Goal: Complete application form: Complete application form

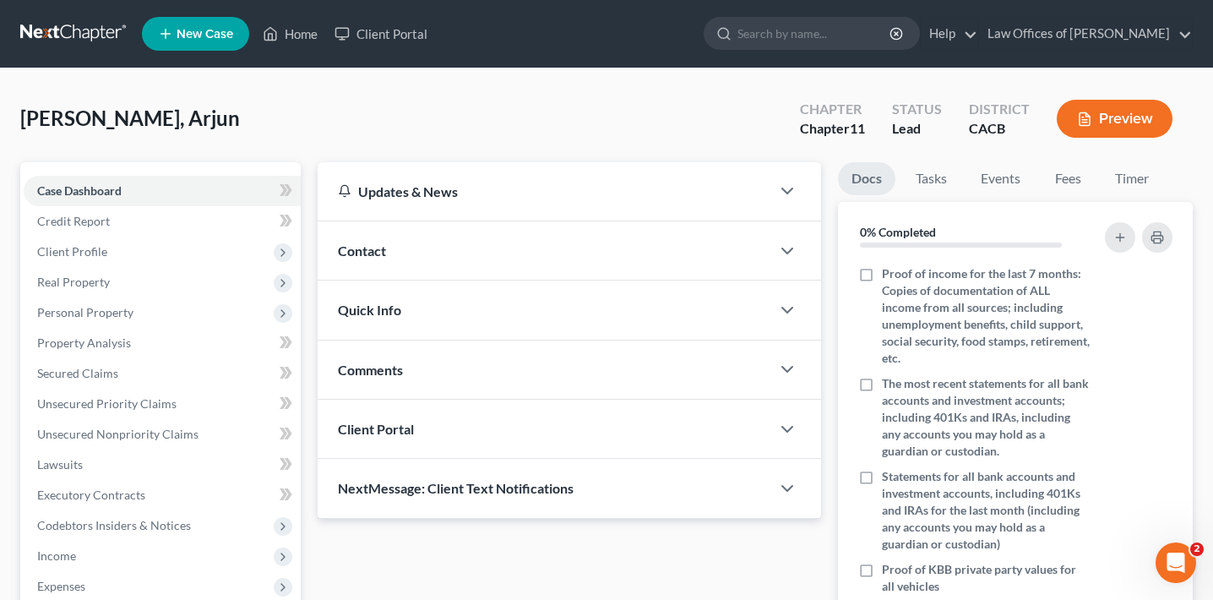
click at [1130, 115] on button "Preview" at bounding box center [1115, 119] width 116 height 38
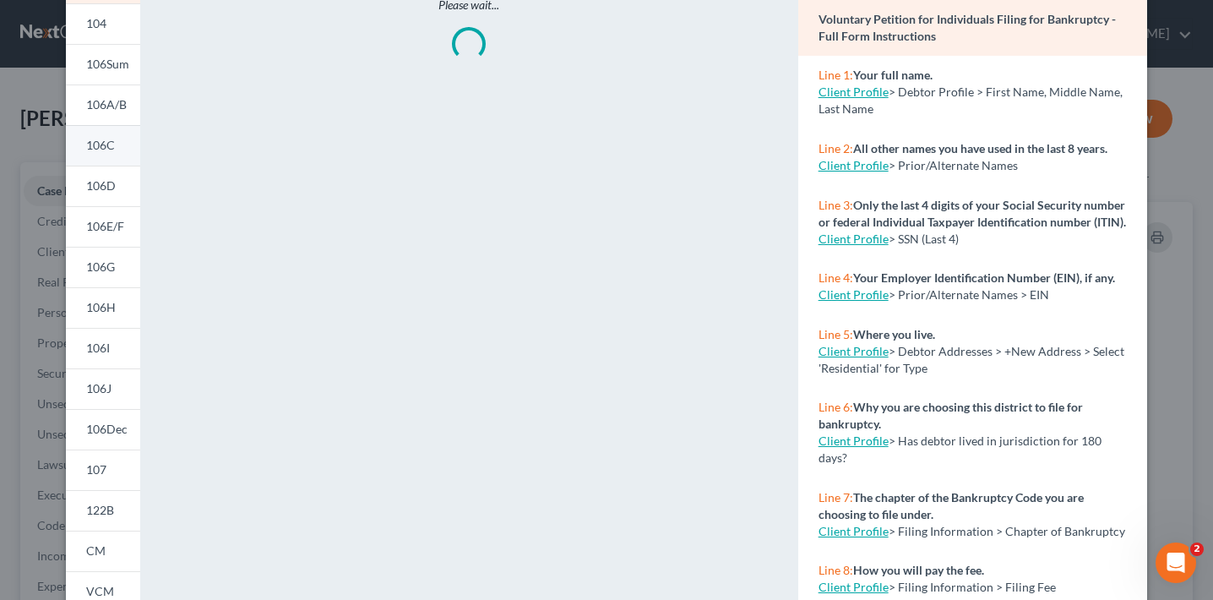
scroll to position [285, 0]
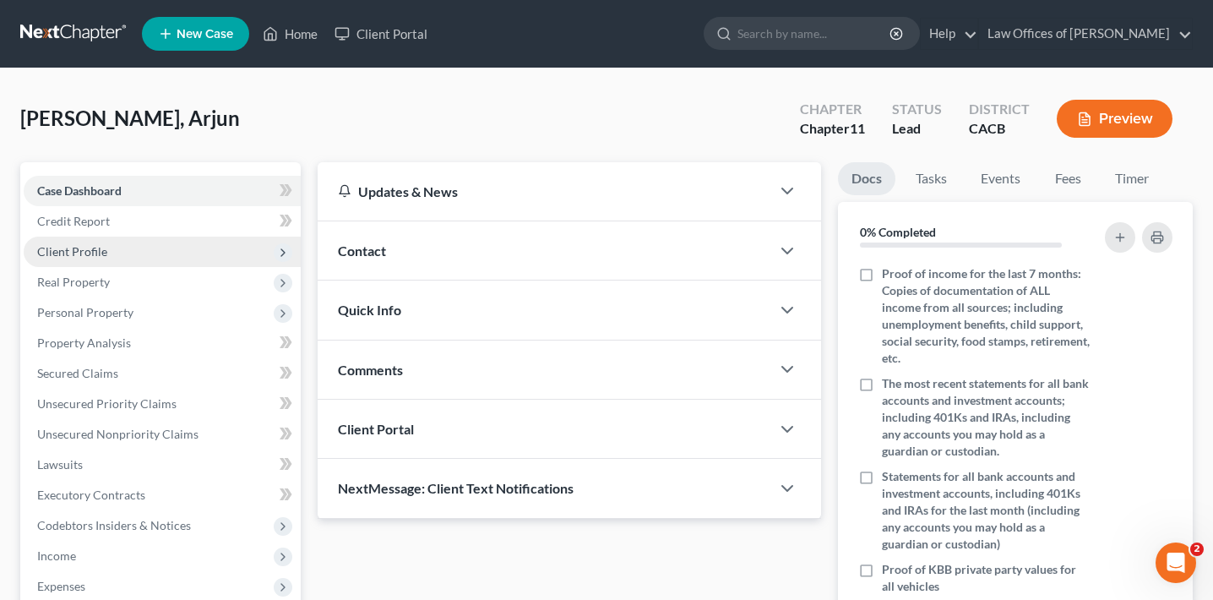
click at [99, 250] on span "Client Profile" at bounding box center [72, 251] width 70 height 14
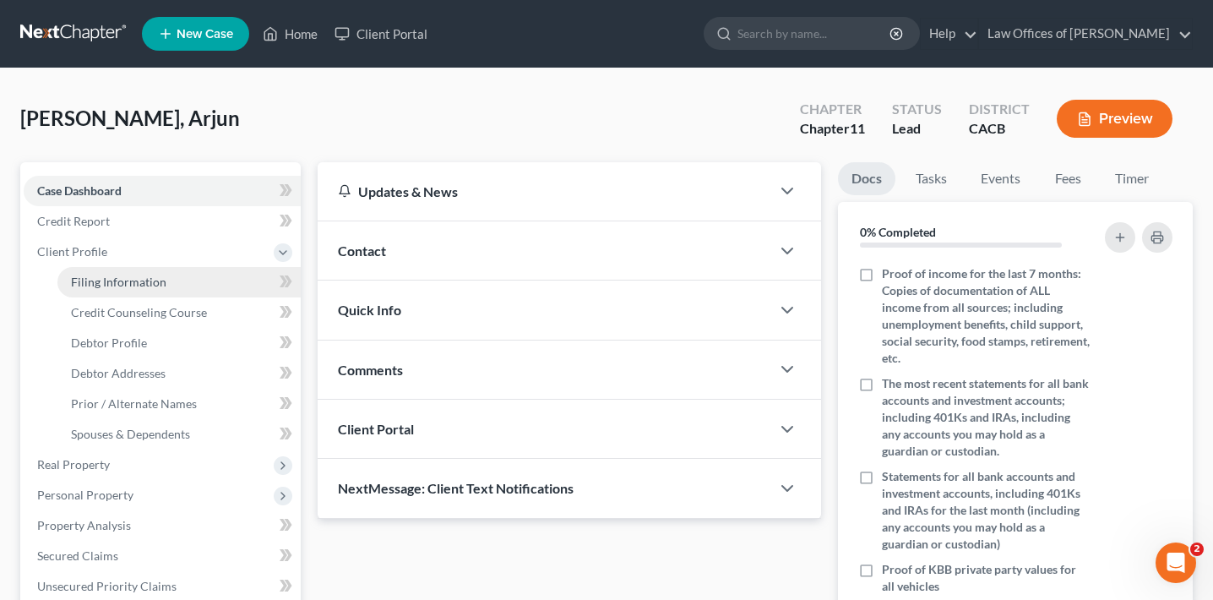
click at [106, 274] on span "Filing Information" at bounding box center [118, 281] width 95 height 14
select select "1"
select select "0"
select select "1"
select select "4"
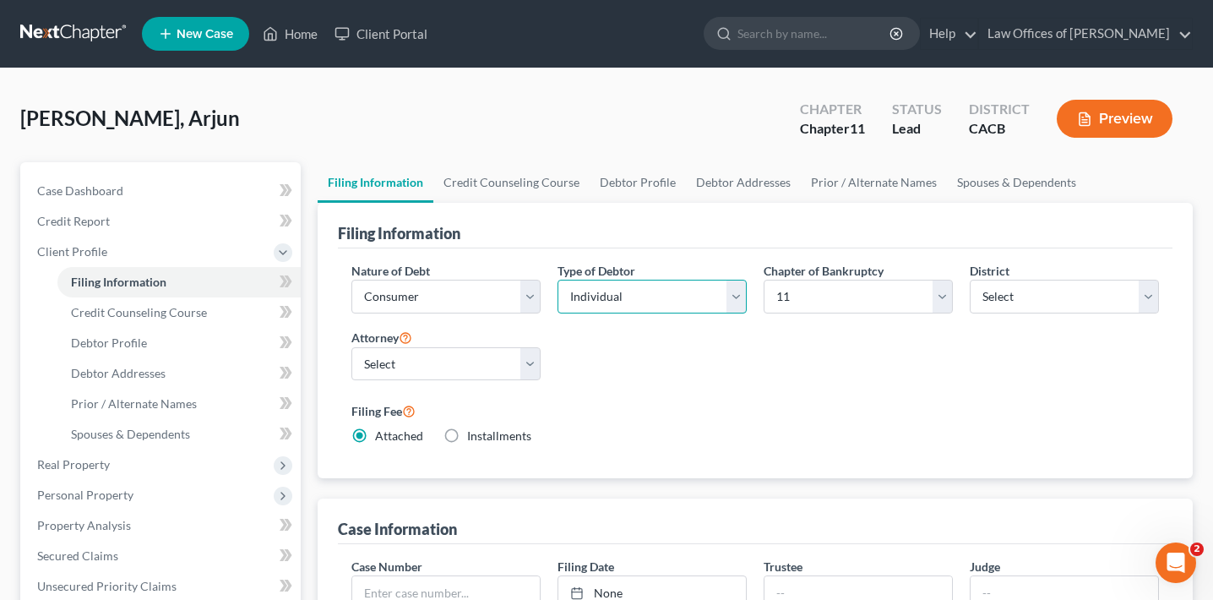
click at [655, 300] on select "Select Individual Joint" at bounding box center [651, 297] width 189 height 34
click at [463, 280] on select "Select Business Consumer Other" at bounding box center [445, 297] width 189 height 34
click at [351, 280] on select "Select Business Consumer Other" at bounding box center [445, 297] width 189 height 34
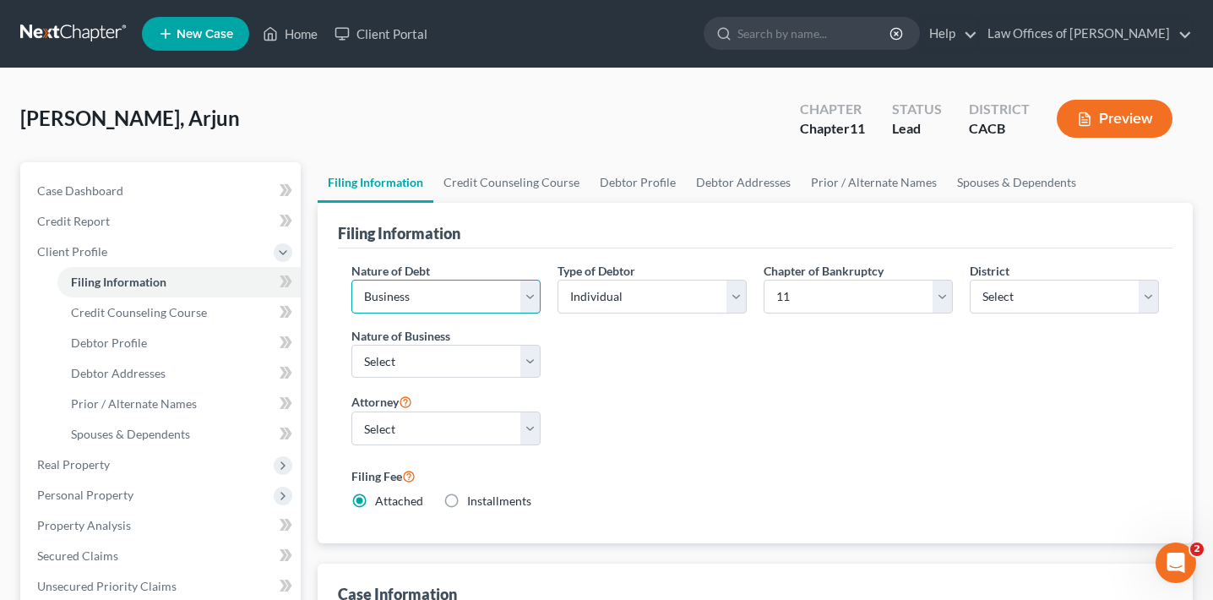
click at [510, 299] on select "Select Business Consumer Other" at bounding box center [445, 297] width 189 height 34
select select "1"
click at [351, 280] on select "Select Business Consumer Other" at bounding box center [445, 297] width 189 height 34
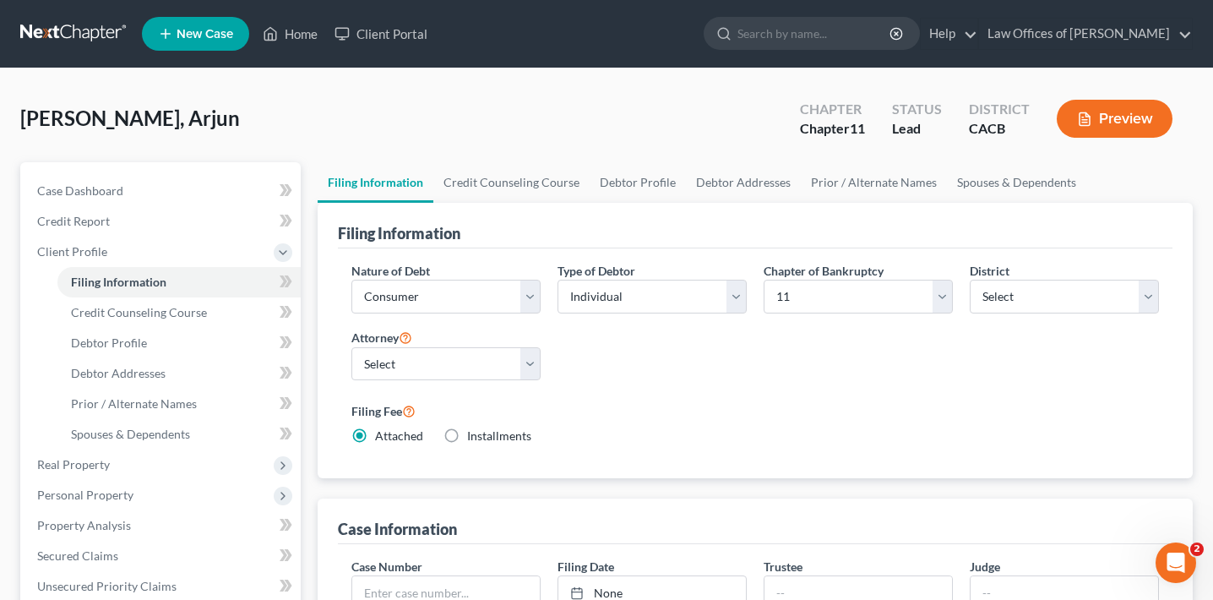
click at [543, 253] on div "Nature of Debt Select Business Consumer Other Nature of Business Select Clearin…" at bounding box center [755, 363] width 834 height 231
